Goal: Task Accomplishment & Management: Manage account settings

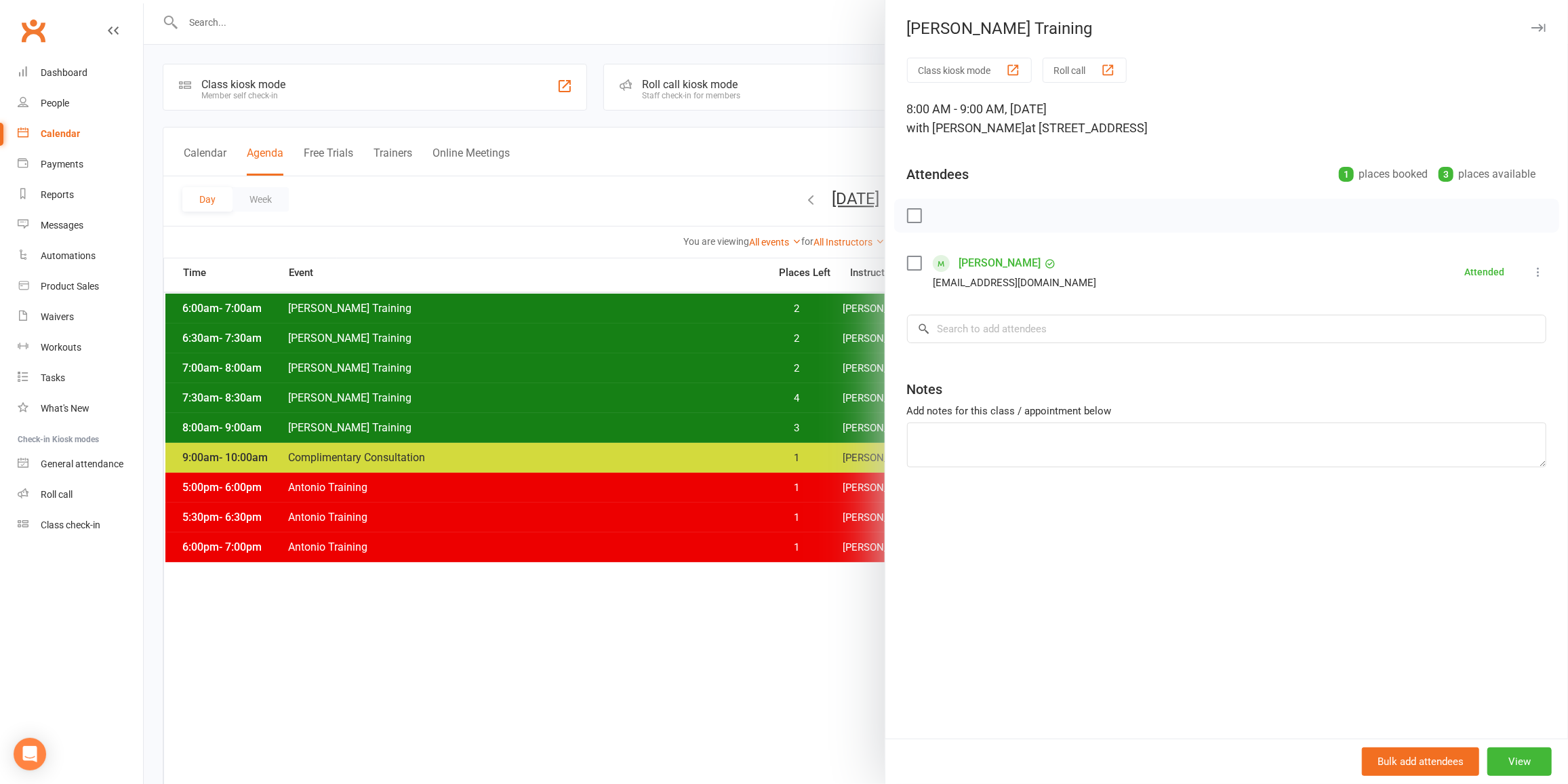
click at [1533, 36] on div "[PERSON_NAME] Training" at bounding box center [1226, 29] width 683 height 19
click at [1531, 25] on icon "button" at bounding box center [1538, 28] width 14 height 8
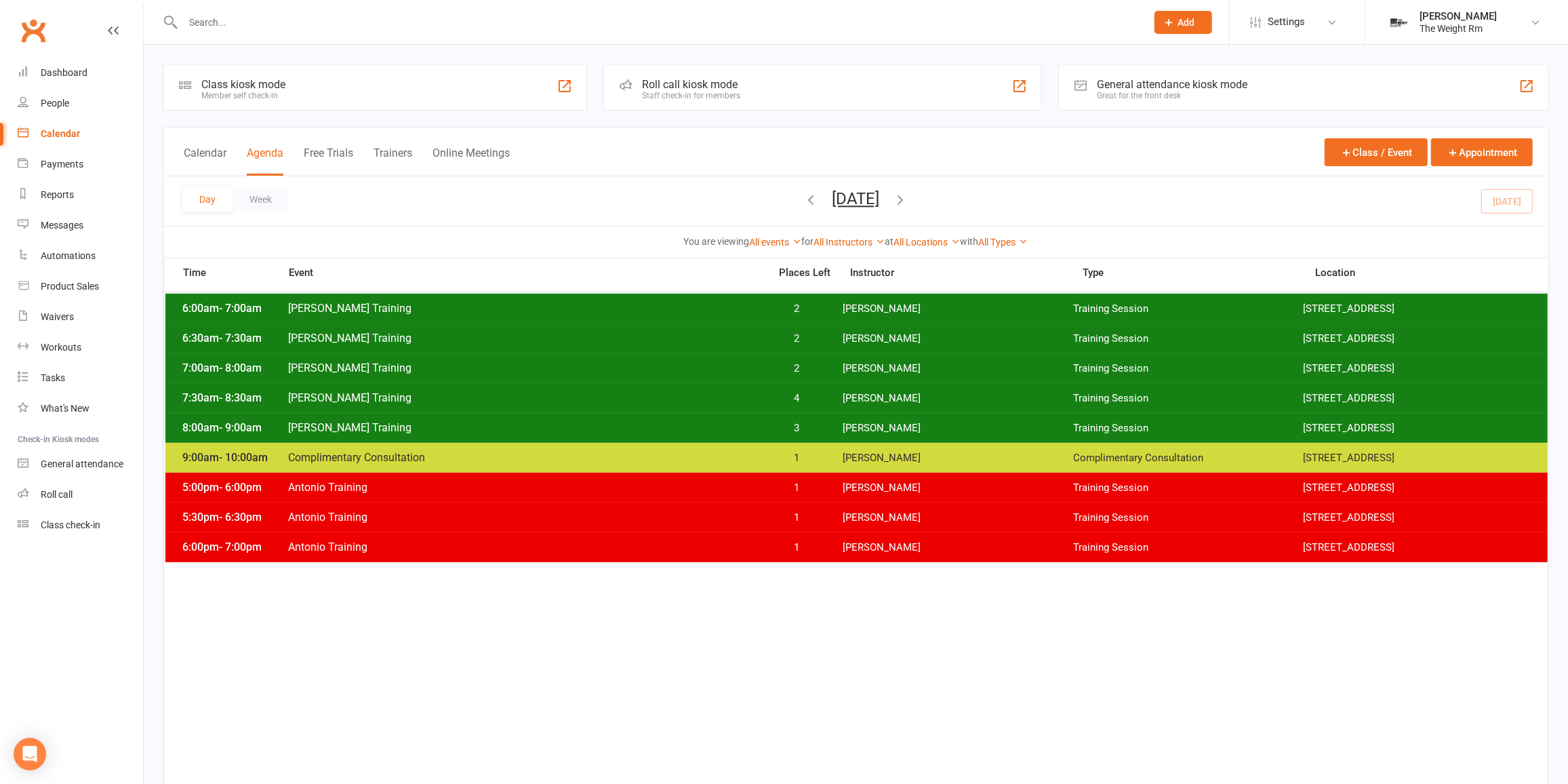
click at [262, 17] on input "text" at bounding box center [657, 23] width 958 height 19
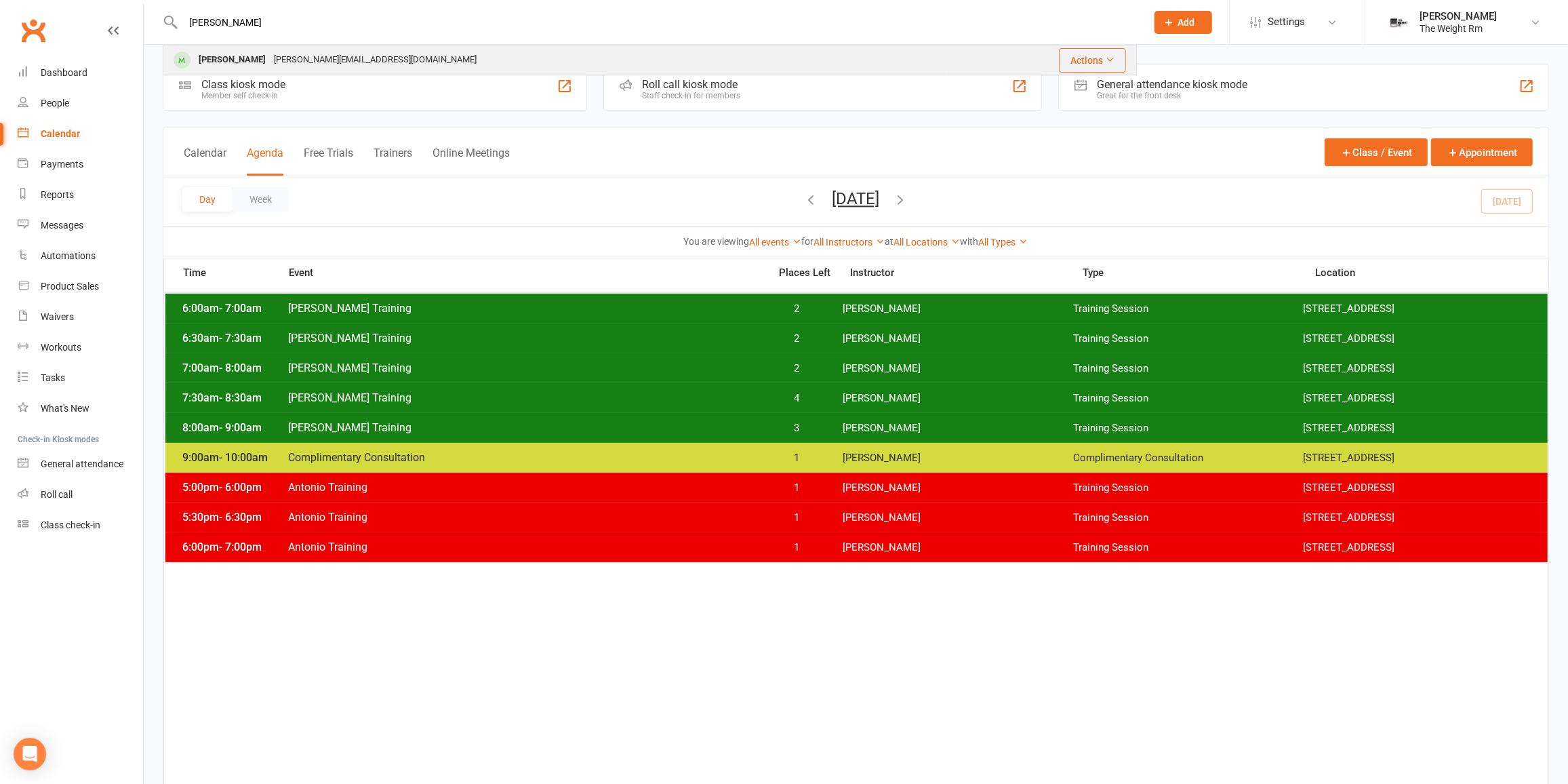
type input "[PERSON_NAME]"
click at [321, 55] on div "[PERSON_NAME][EMAIL_ADDRESS][DOMAIN_NAME]" at bounding box center [375, 60] width 211 height 20
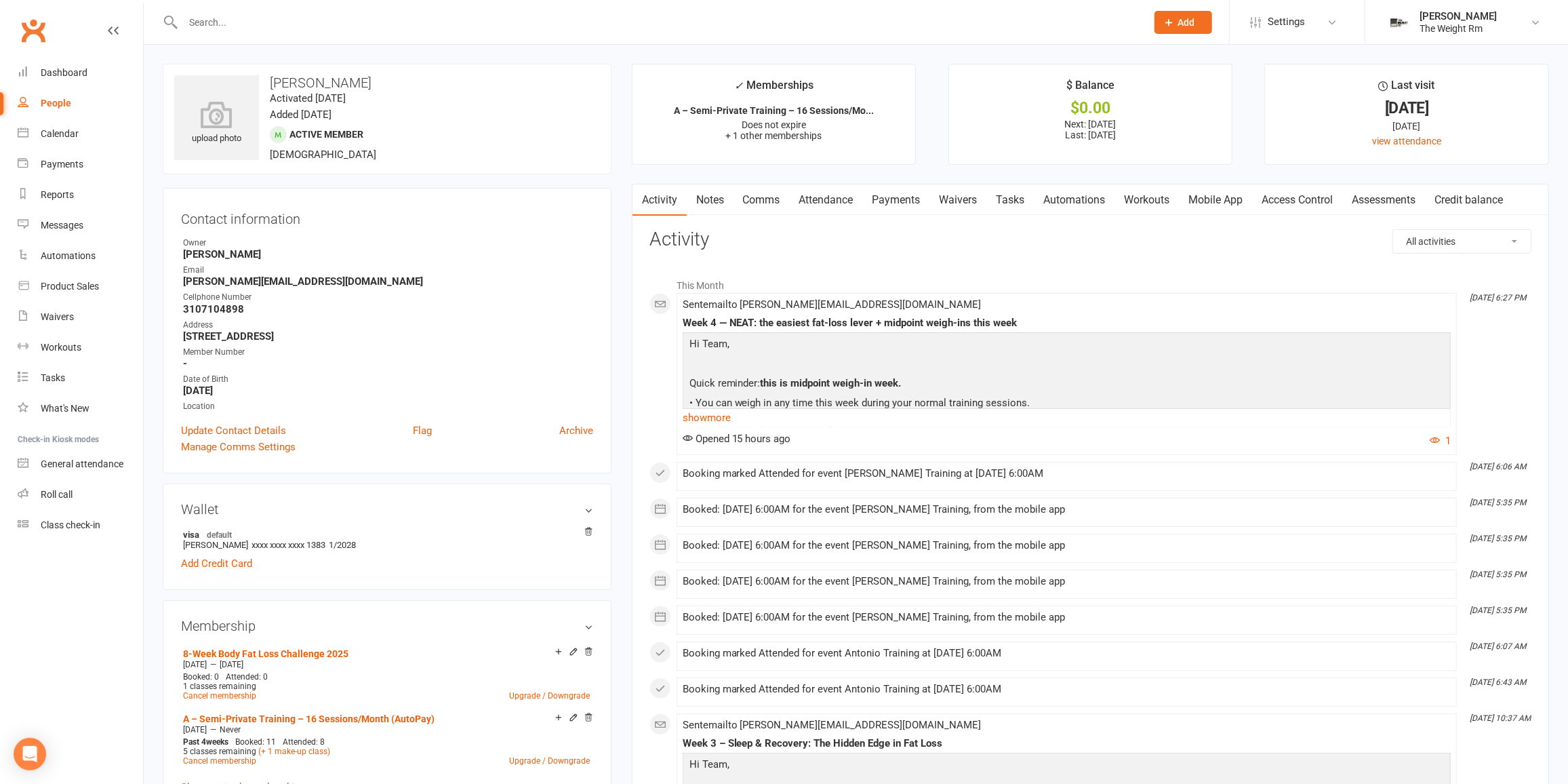
click at [736, 201] on link "Comms" at bounding box center [761, 200] width 56 height 31
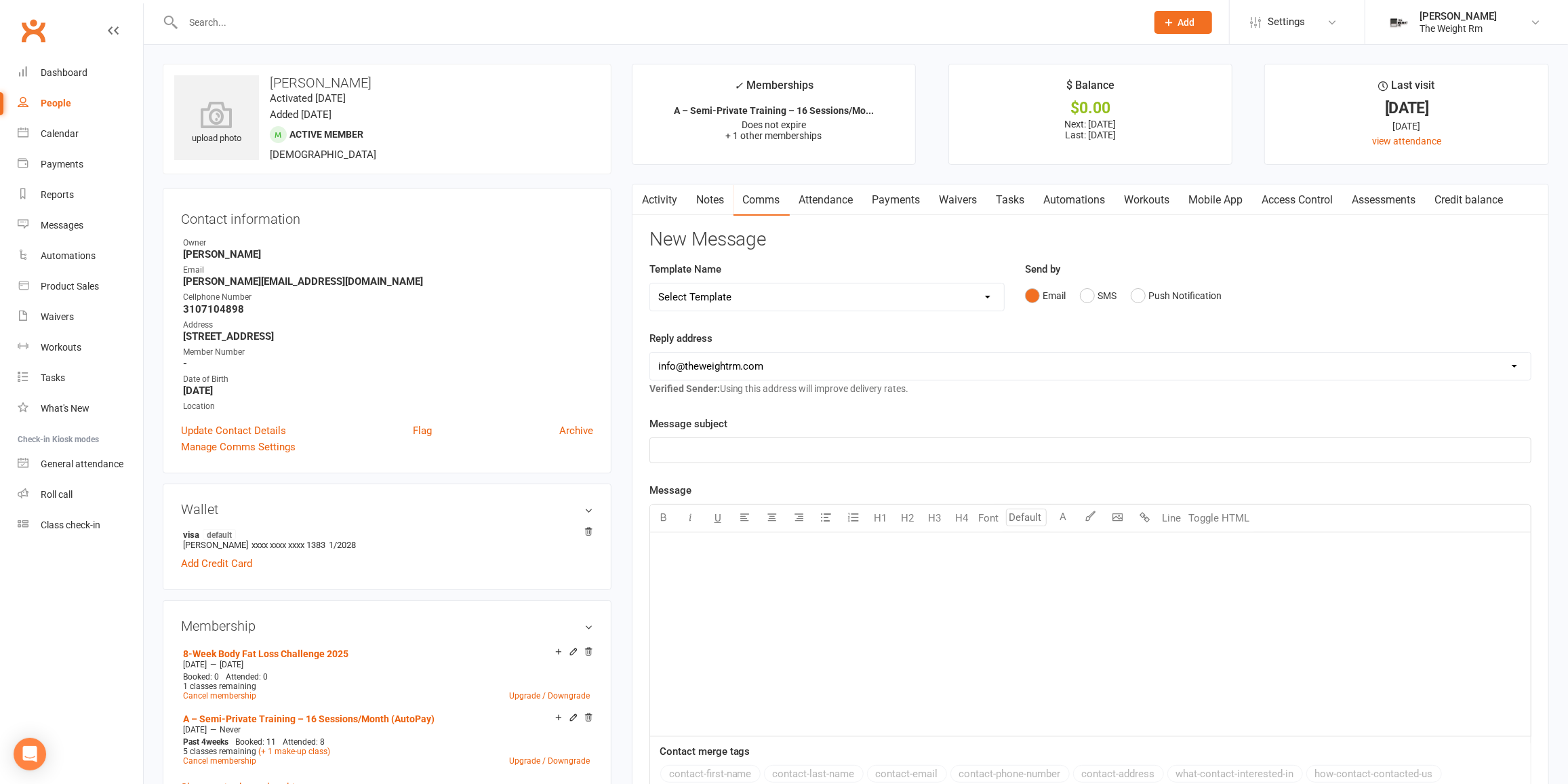
click at [714, 203] on link "Notes" at bounding box center [710, 200] width 47 height 31
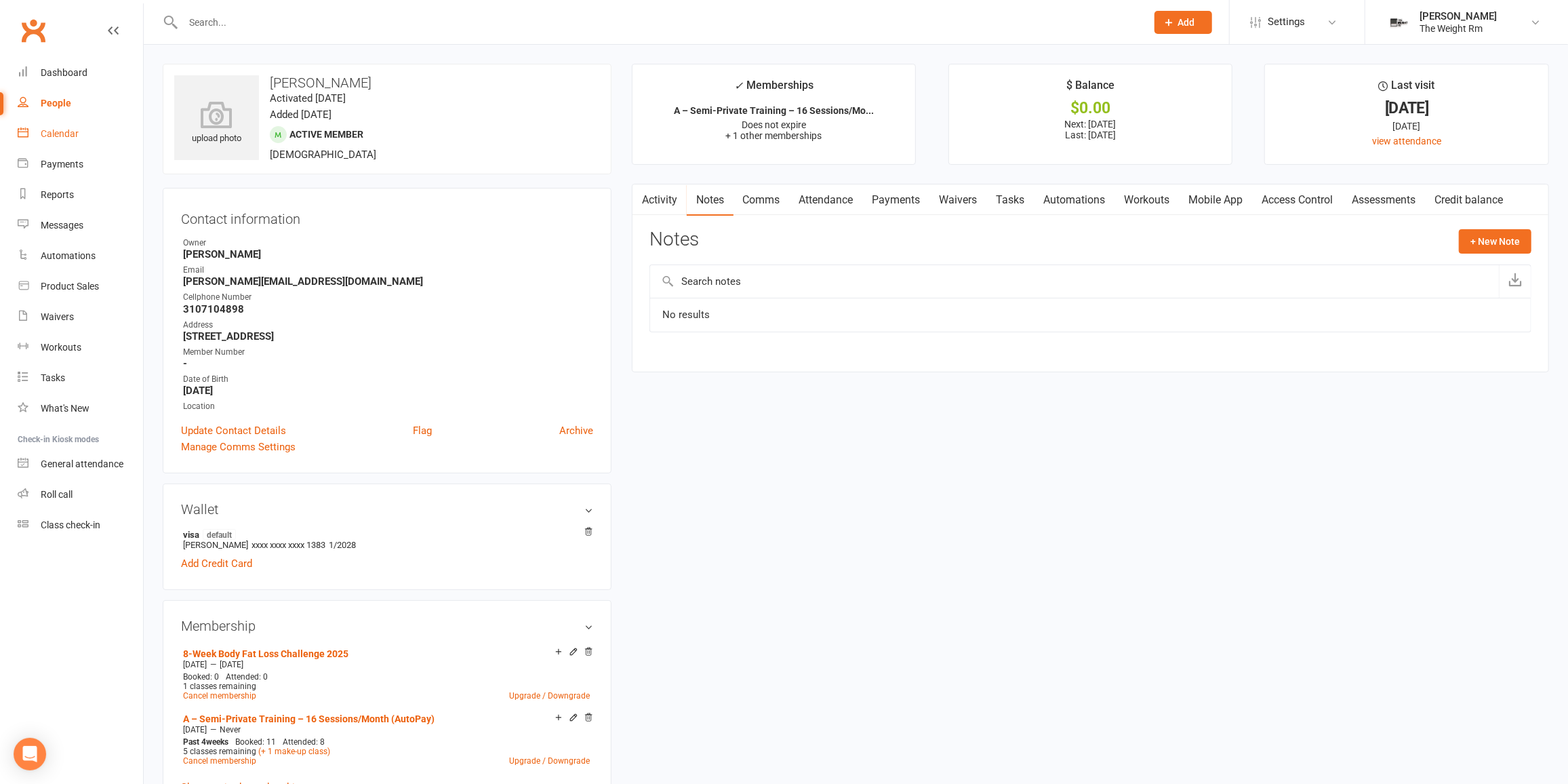
drag, startPoint x: 56, startPoint y: 142, endPoint x: 65, endPoint y: 142, distance: 9.0
click at [56, 142] on link "Calendar" at bounding box center [80, 134] width 125 height 31
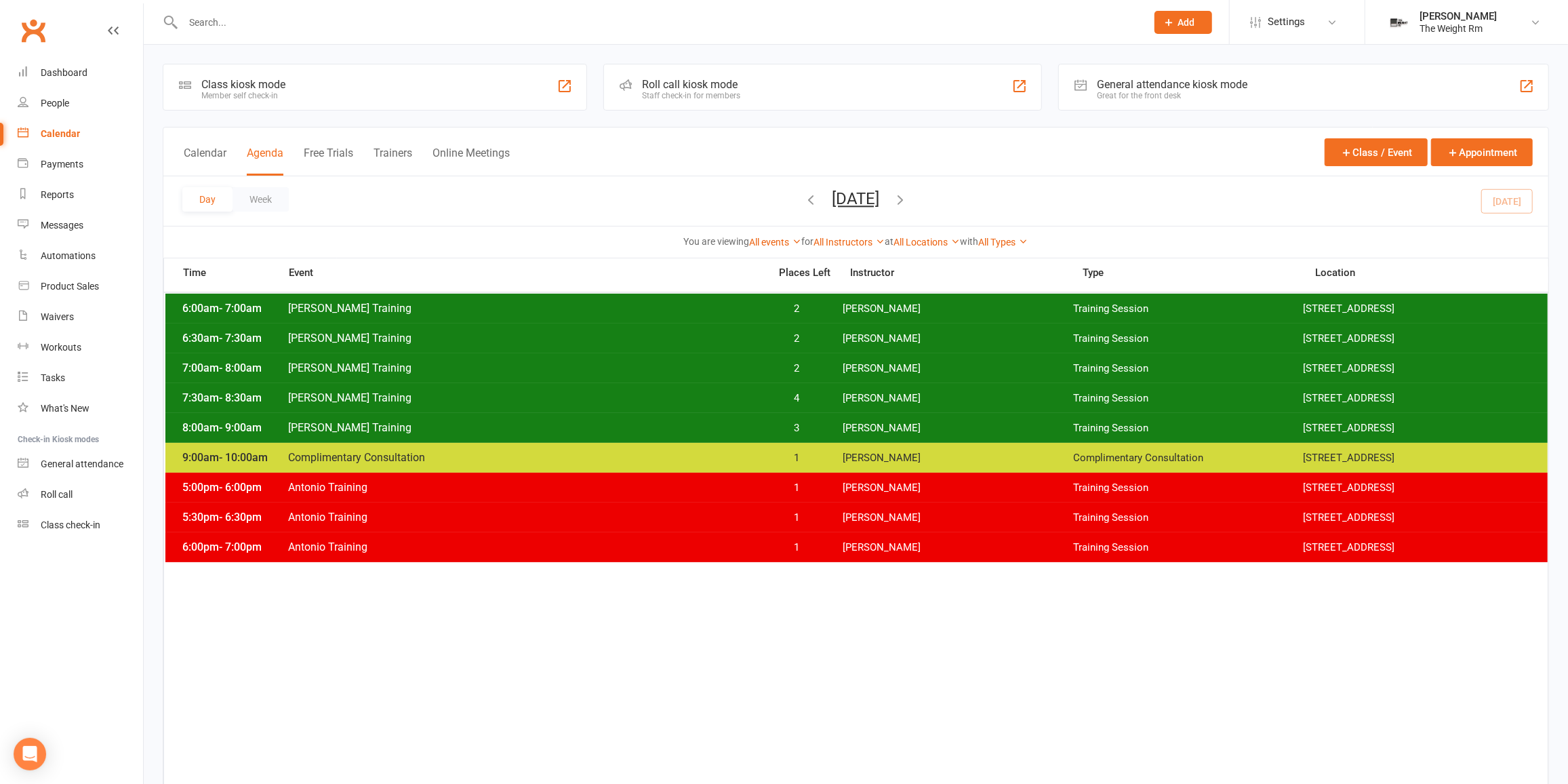
click at [439, 298] on div "6:00am - 7:00am [PERSON_NAME] Training 2 [PERSON_NAME] Training Session [STREET…" at bounding box center [857, 308] width 1382 height 30
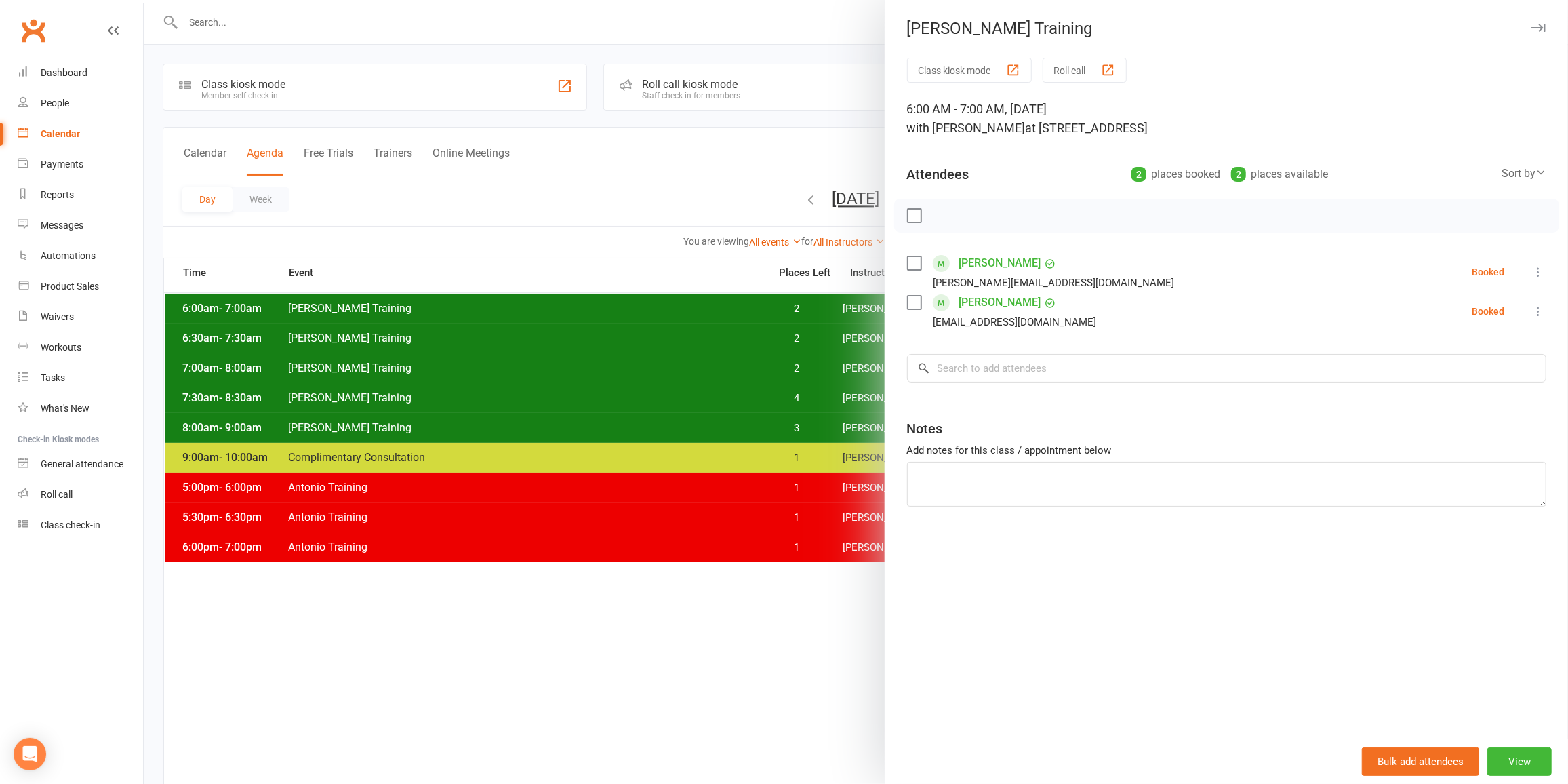
click at [1531, 271] on icon at bounding box center [1538, 272] width 14 height 14
click at [1444, 330] on link "Remove" at bounding box center [1466, 325] width 159 height 27
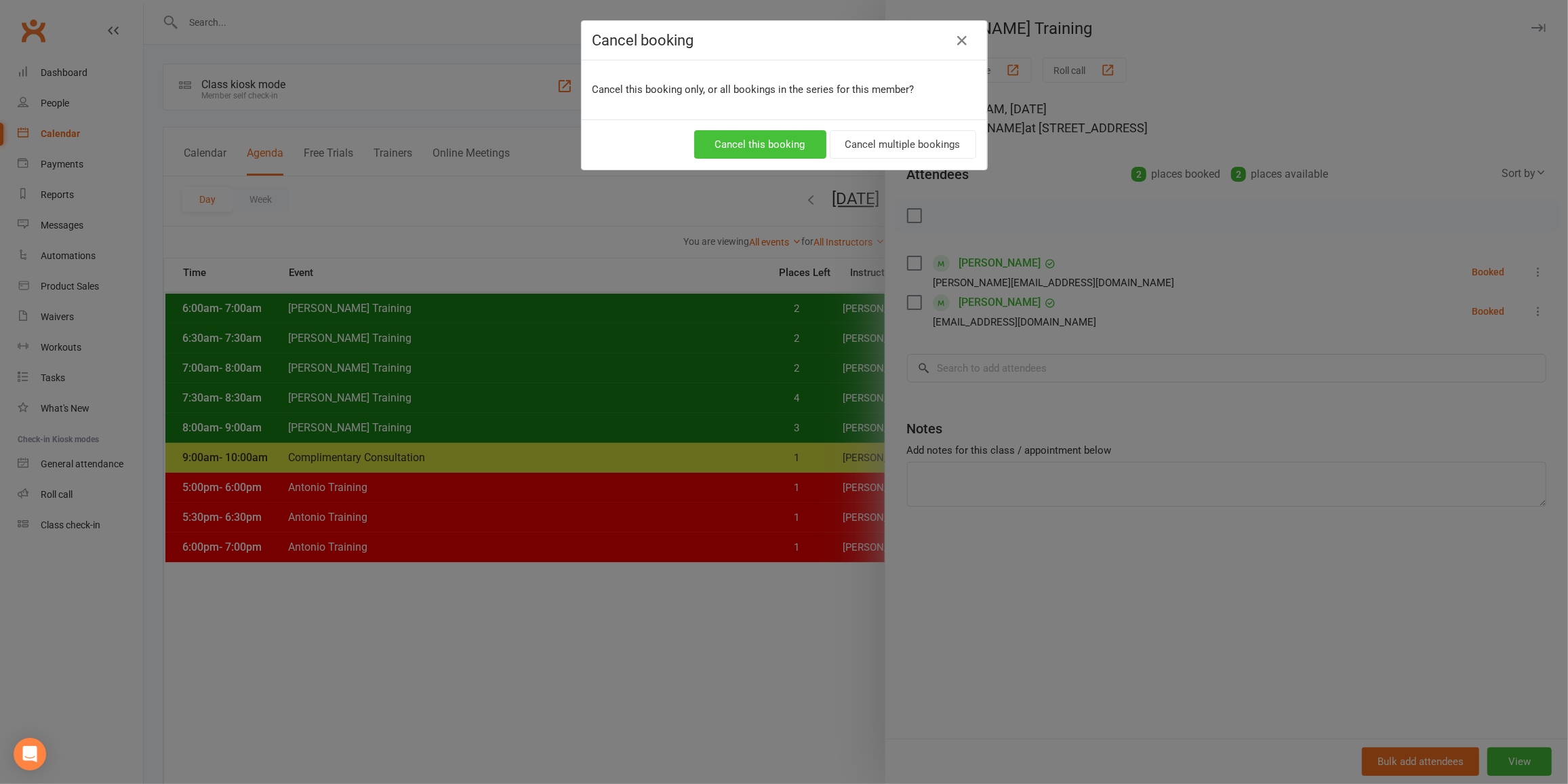
click at [731, 132] on button "Cancel this booking" at bounding box center [760, 145] width 132 height 29
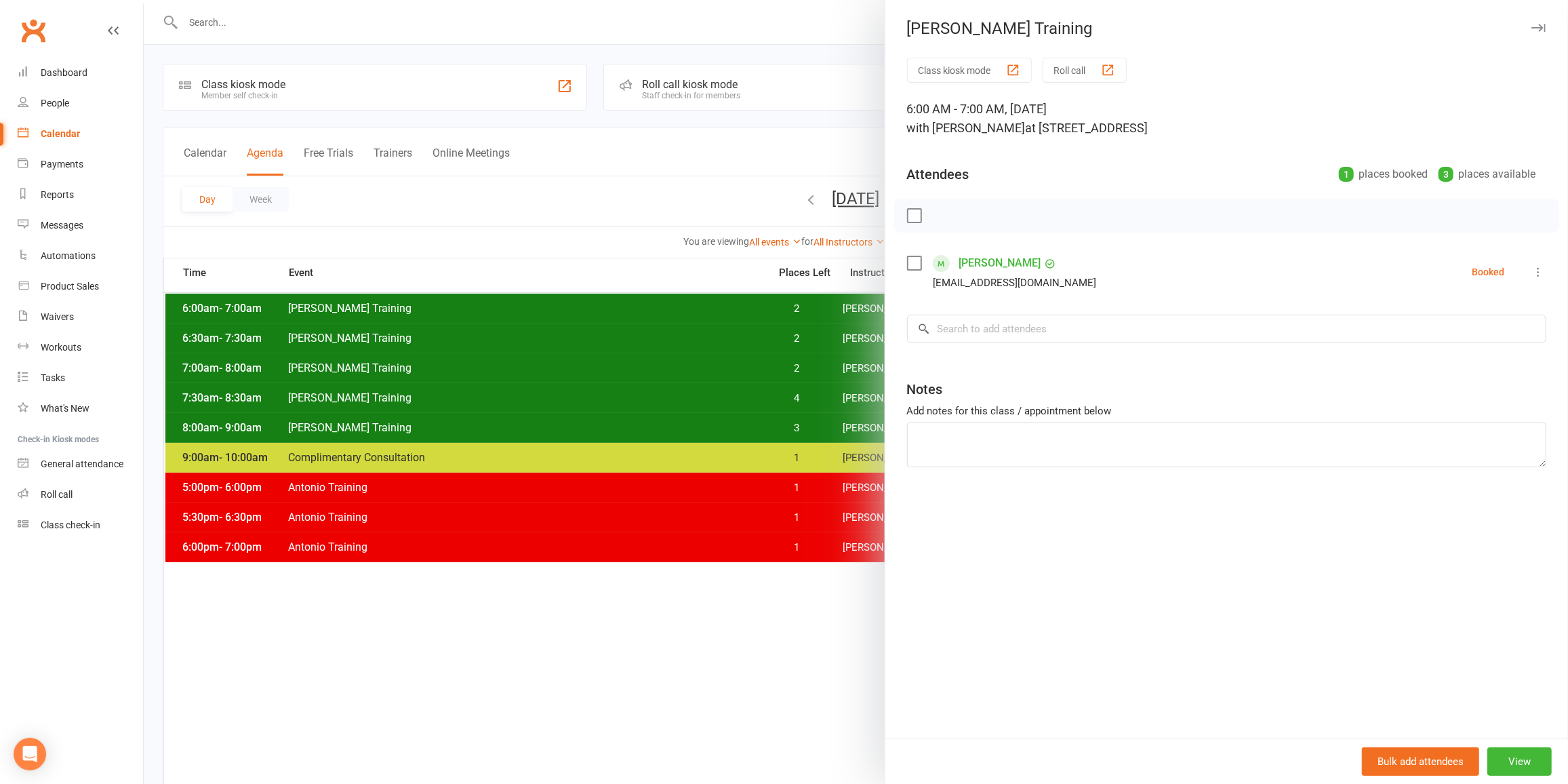
click at [1531, 274] on icon at bounding box center [1538, 272] width 14 height 14
click at [1449, 344] on link "Check in" at bounding box center [1466, 353] width 159 height 27
drag, startPoint x: 607, startPoint y: 335, endPoint x: 683, endPoint y: 323, distance: 76.9
click at [608, 335] on div at bounding box center [856, 392] width 1424 height 784
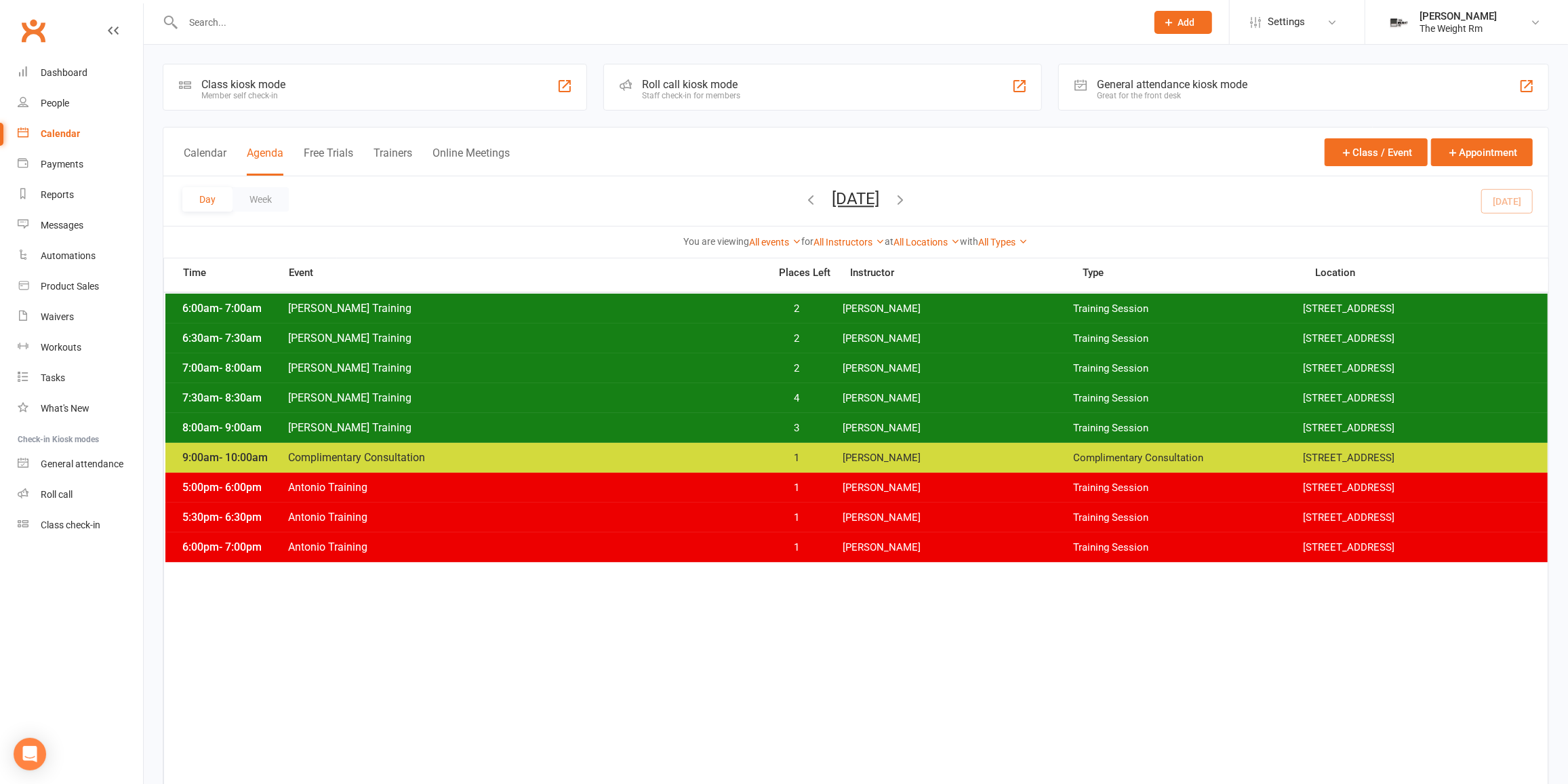
click at [707, 334] on span "[PERSON_NAME] Training" at bounding box center [524, 338] width 474 height 13
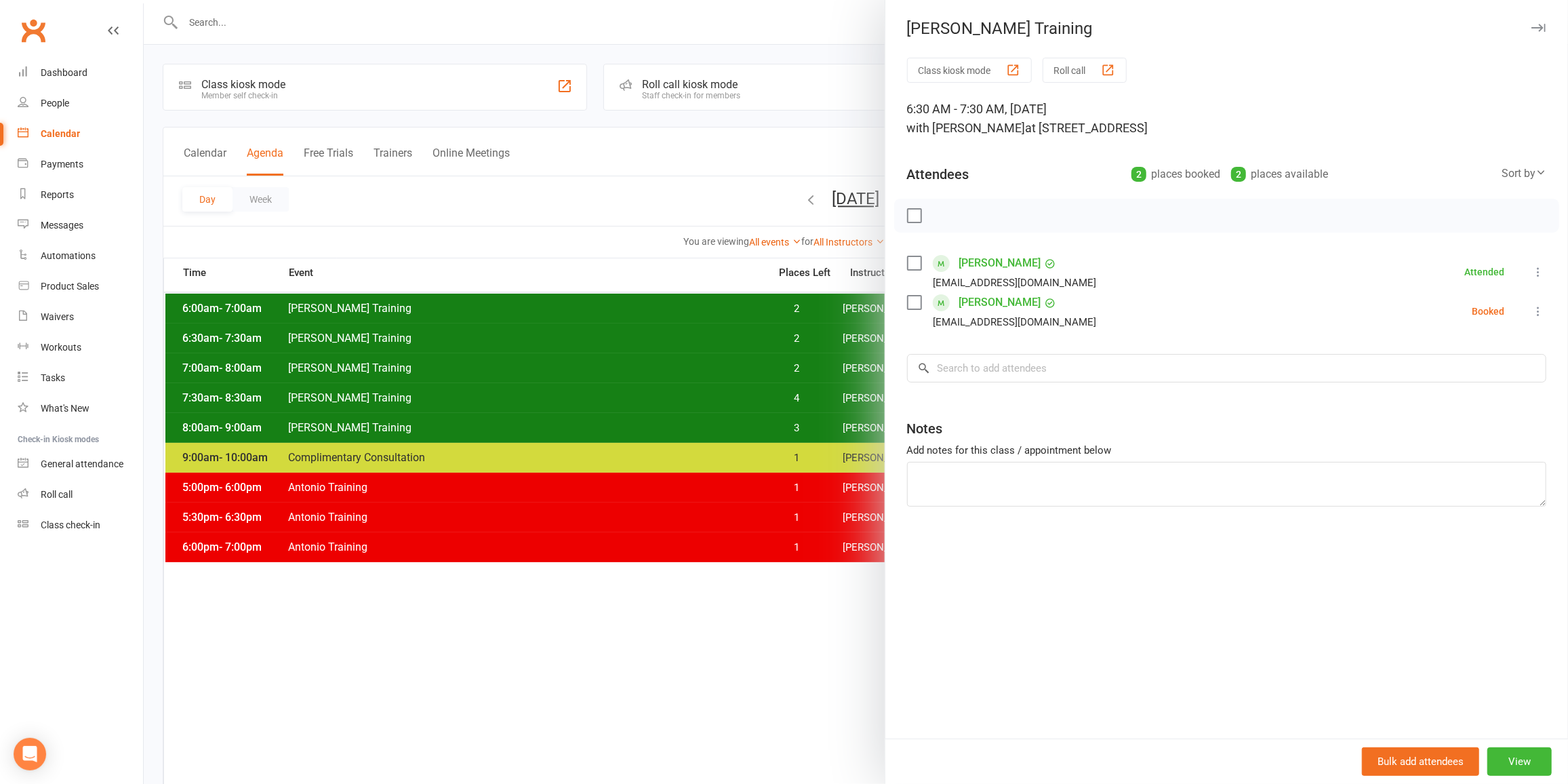
click at [1531, 311] on icon at bounding box center [1538, 311] width 14 height 14
click at [1409, 392] on link "Check in" at bounding box center [1466, 392] width 159 height 27
click at [681, 364] on div at bounding box center [856, 392] width 1424 height 784
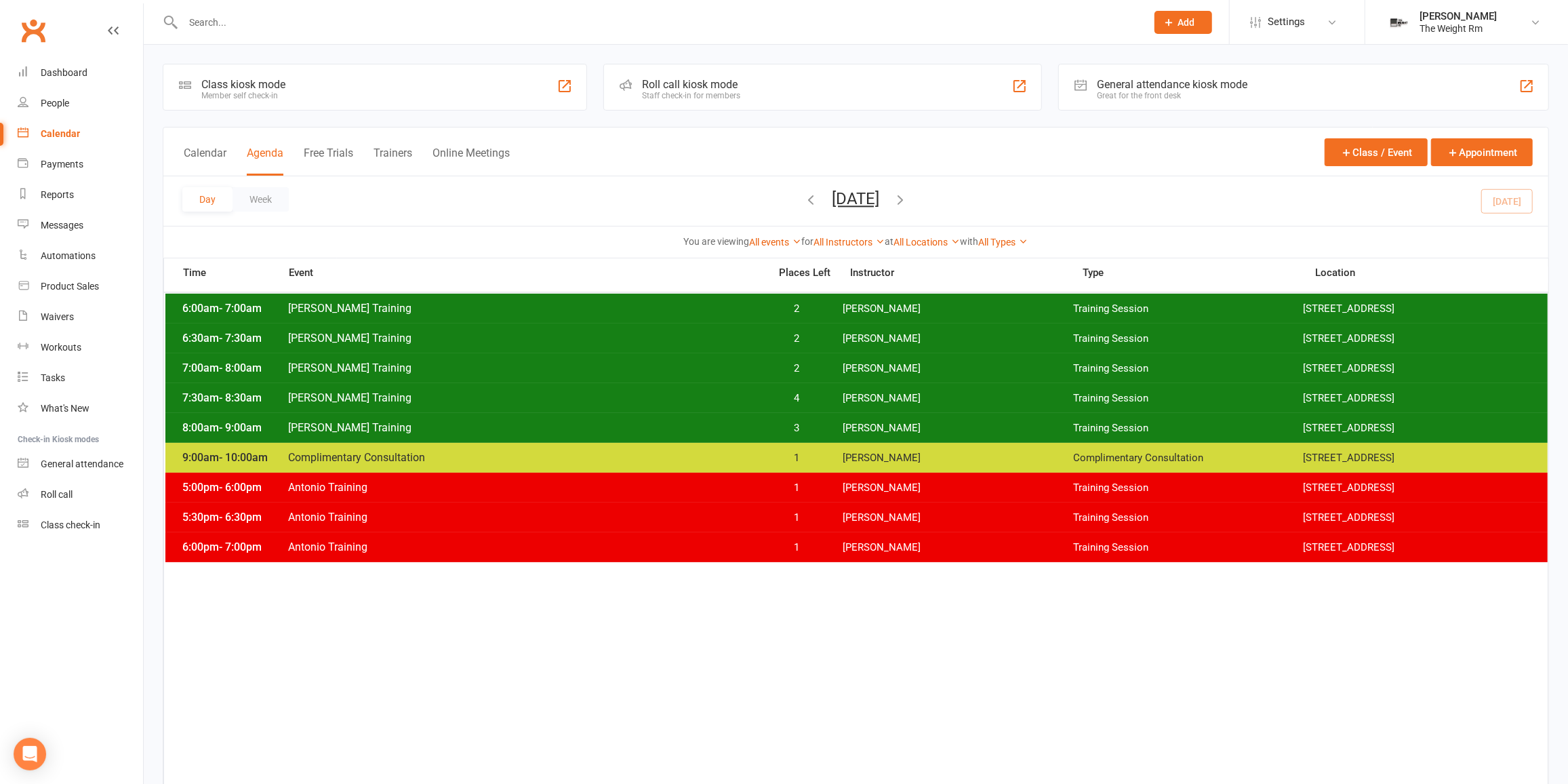
click at [731, 375] on div "7:00am - 8:00am [PERSON_NAME] Training 2 [PERSON_NAME] Training Session [STREET…" at bounding box center [857, 368] width 1382 height 30
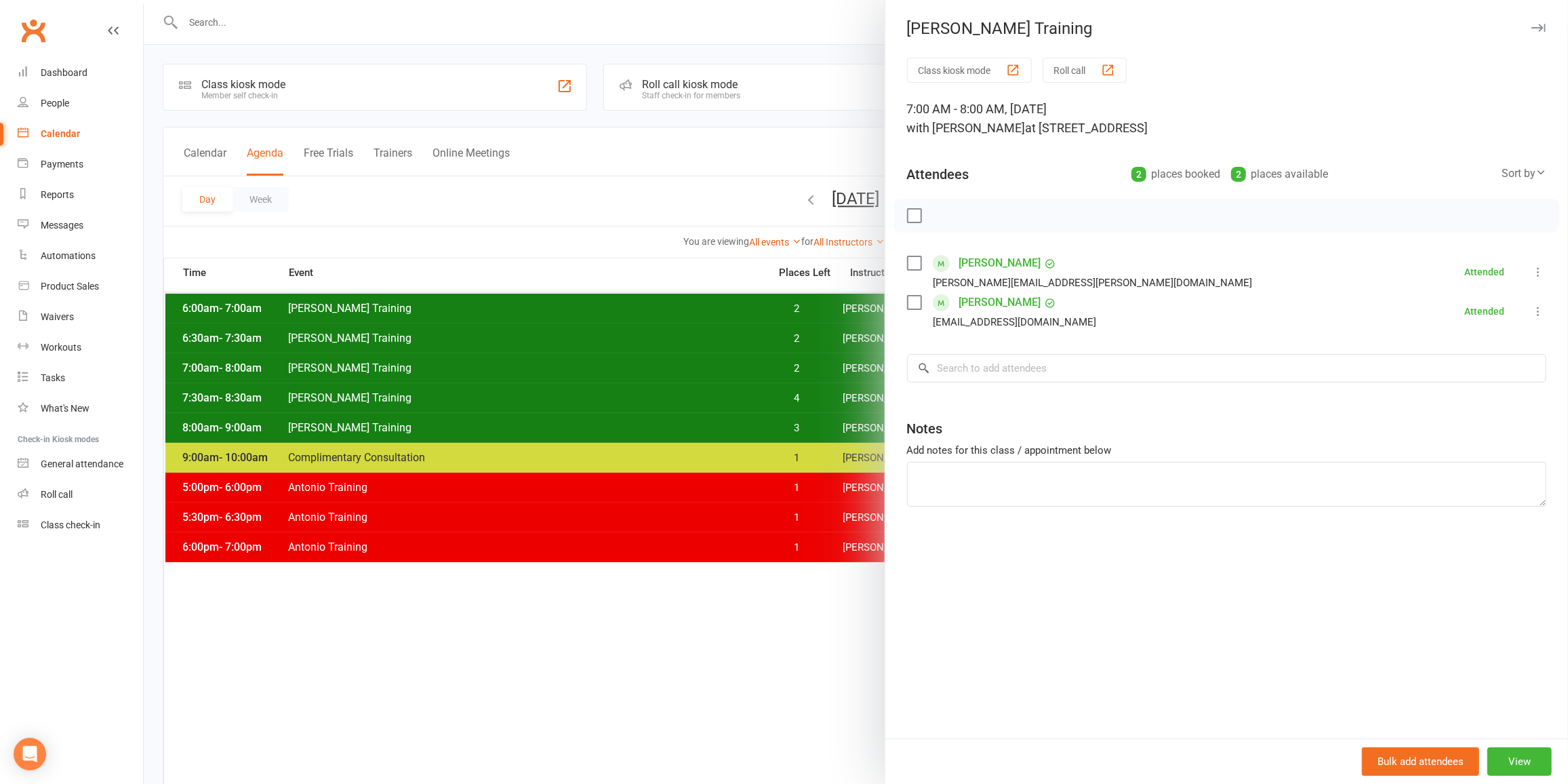
click at [687, 372] on div at bounding box center [856, 392] width 1424 height 784
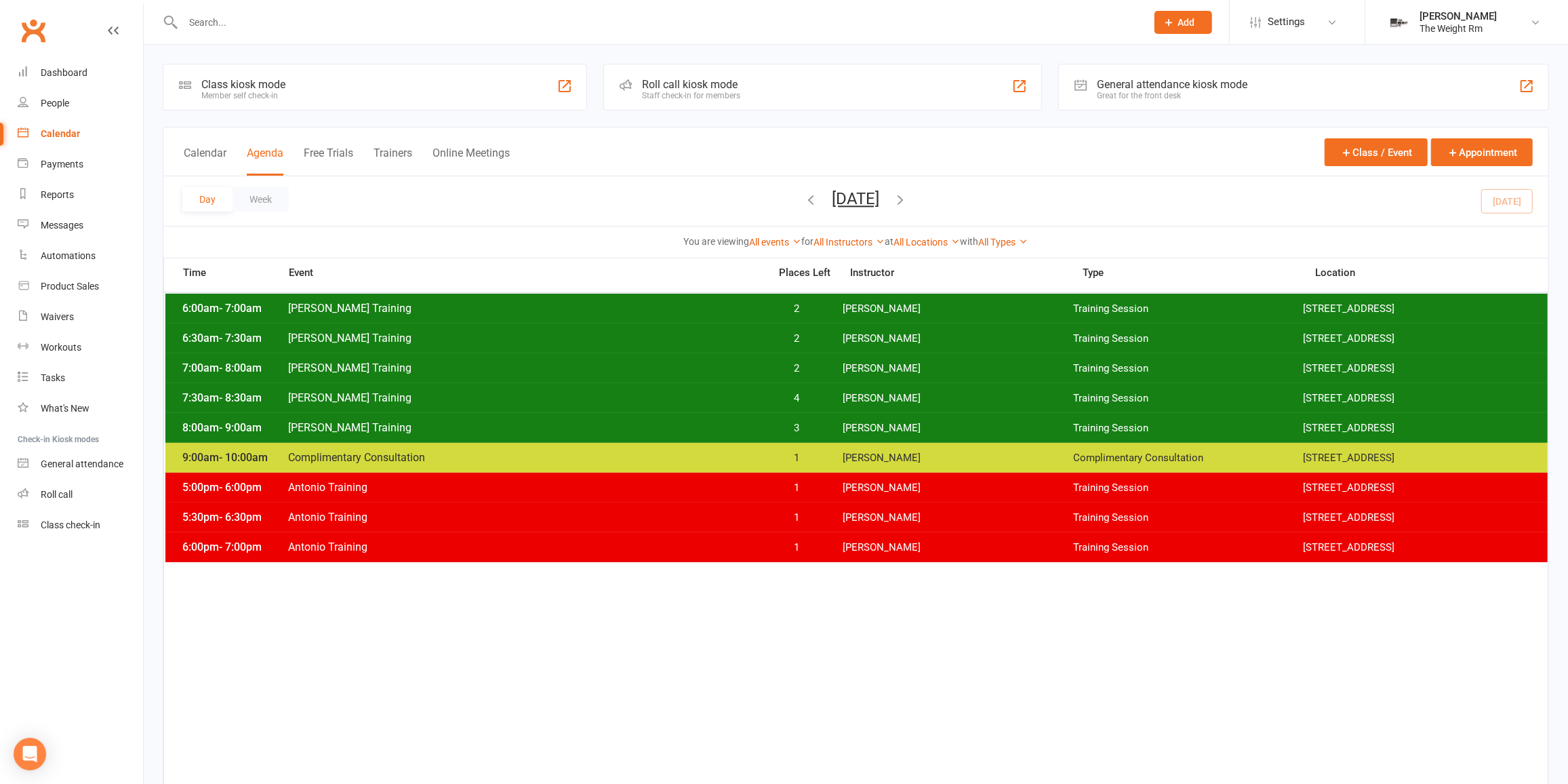
click at [724, 422] on span "[PERSON_NAME] Training" at bounding box center [524, 427] width 474 height 13
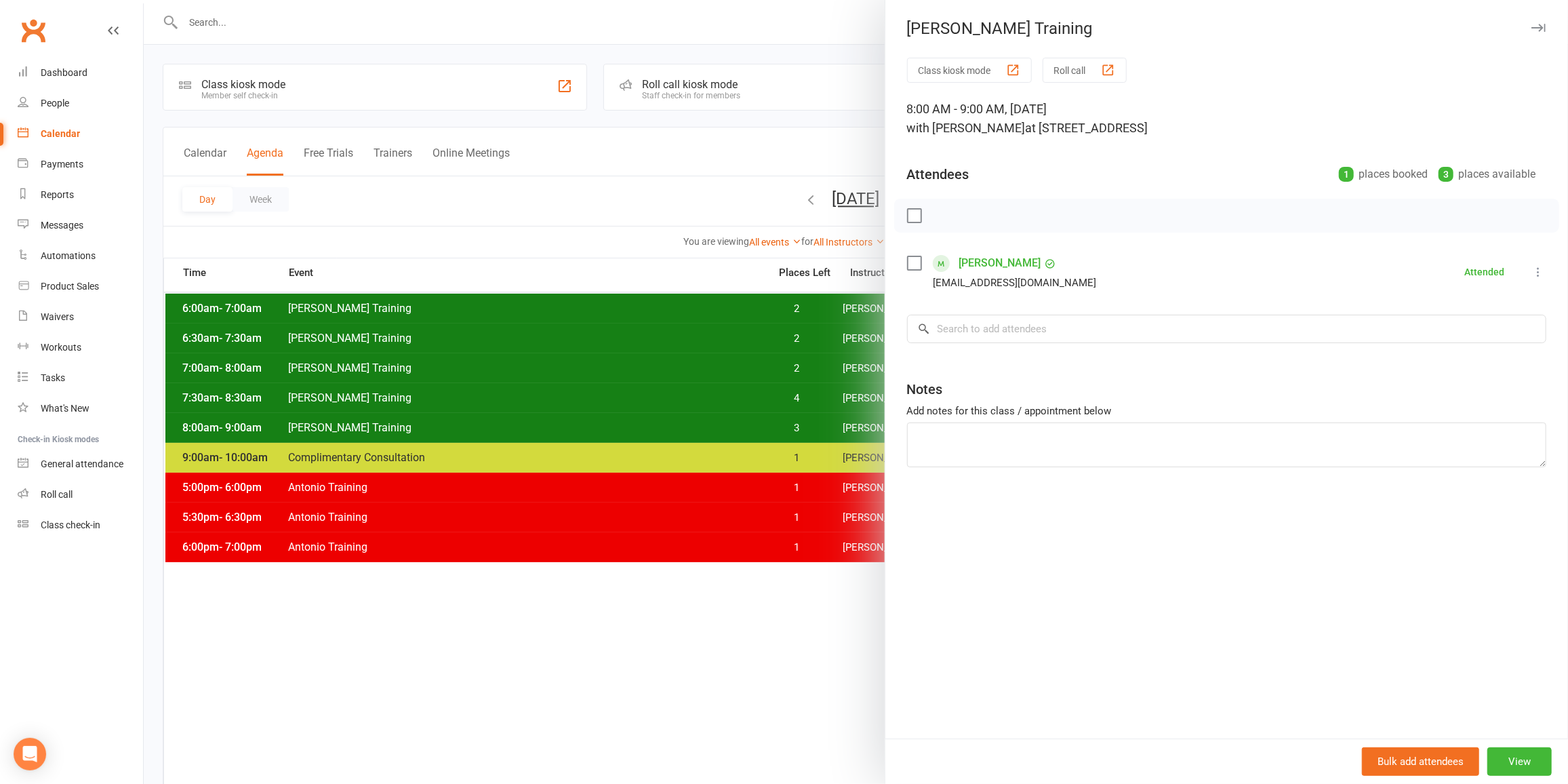
click at [713, 422] on div at bounding box center [856, 392] width 1424 height 784
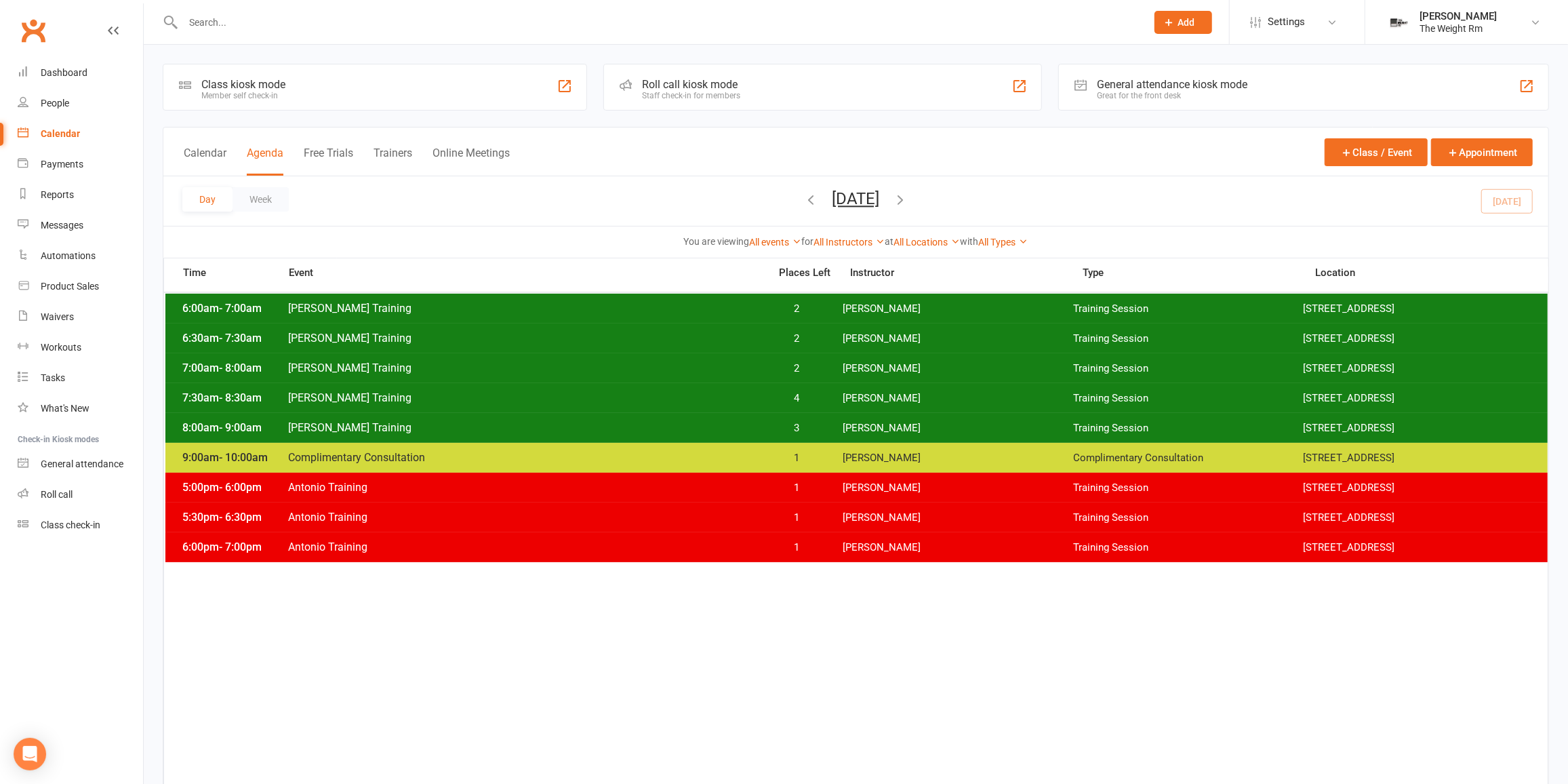
click at [780, 488] on span "1" at bounding box center [797, 488] width 71 height 13
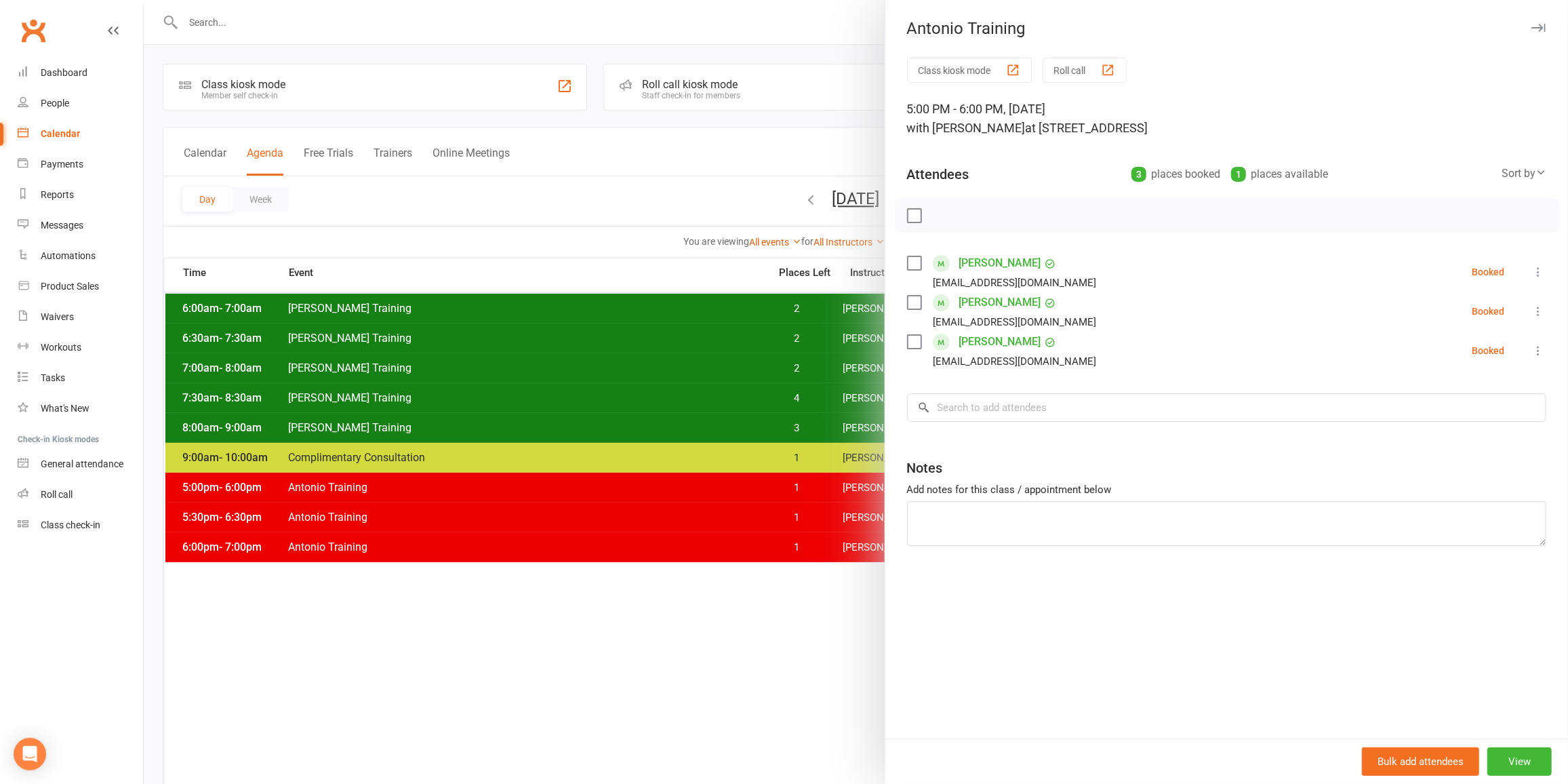
click at [706, 485] on div at bounding box center [856, 392] width 1424 height 784
